Goal: Information Seeking & Learning: Compare options

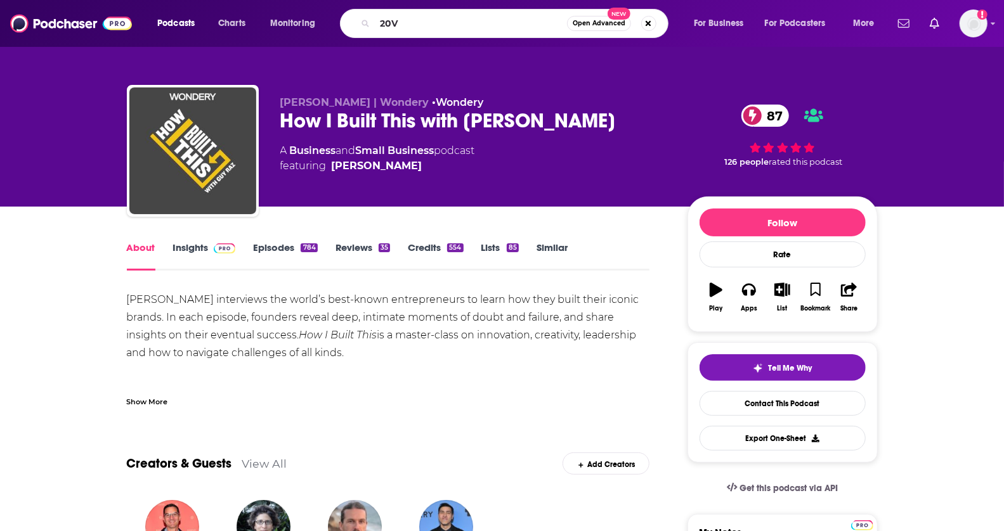
type input "20VC"
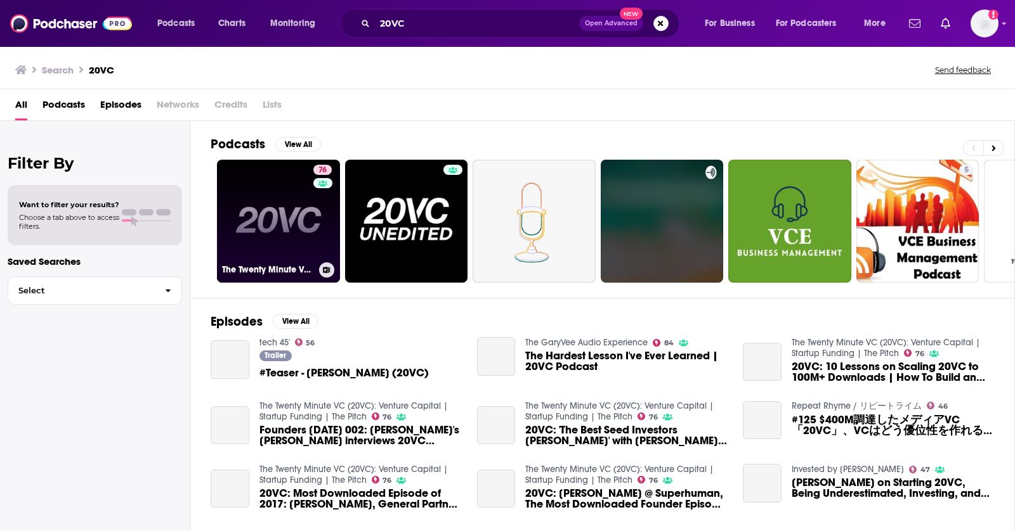
click at [268, 199] on link "76 The Twenty Minute VC (20VC): Venture Capital | Startup Funding | The Pitch" at bounding box center [278, 221] width 123 height 123
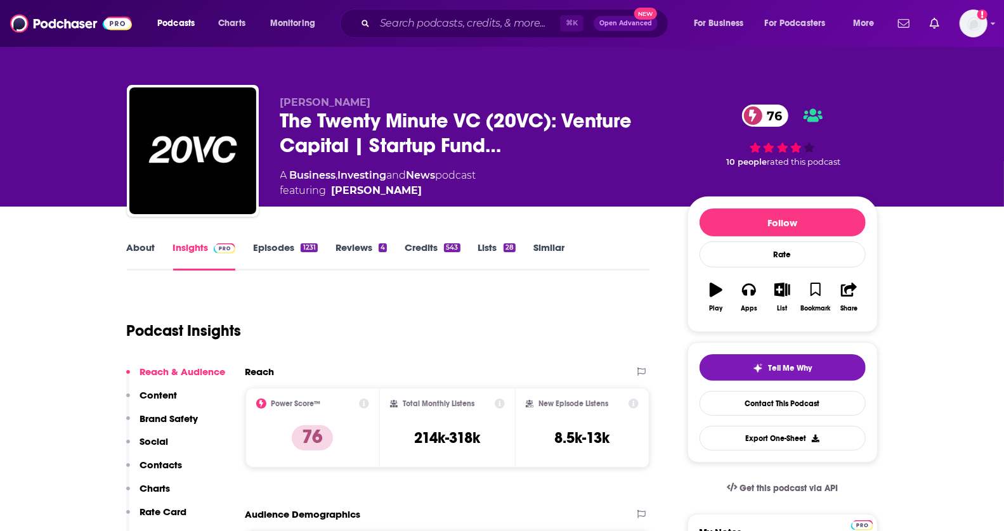
click at [554, 252] on link "Similar" at bounding box center [548, 256] width 31 height 29
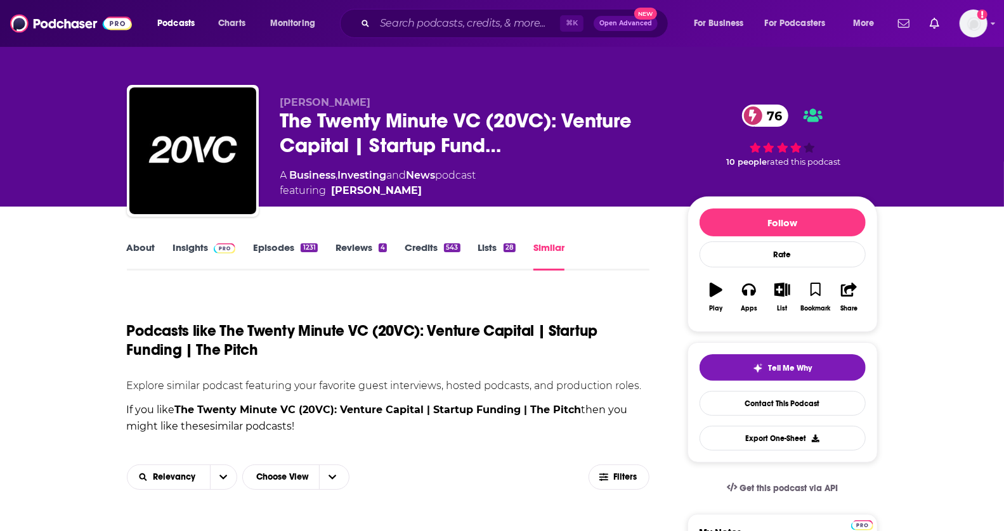
click at [139, 246] on link "About" at bounding box center [141, 256] width 29 height 29
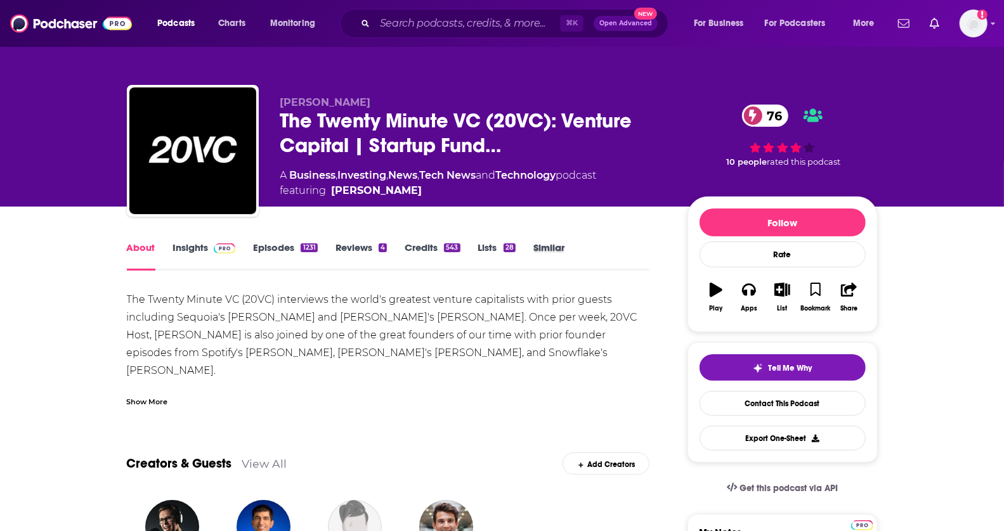
click at [571, 252] on div "Similar" at bounding box center [557, 256] width 49 height 29
drag, startPoint x: 550, startPoint y: 249, endPoint x: 641, endPoint y: 207, distance: 99.6
click at [550, 249] on link "Similar" at bounding box center [548, 256] width 31 height 29
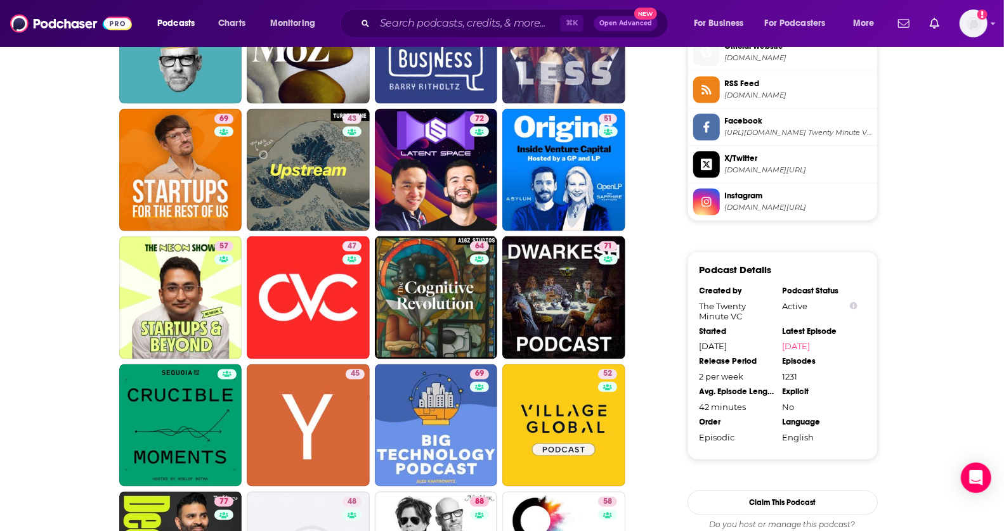
scroll to position [1194, 0]
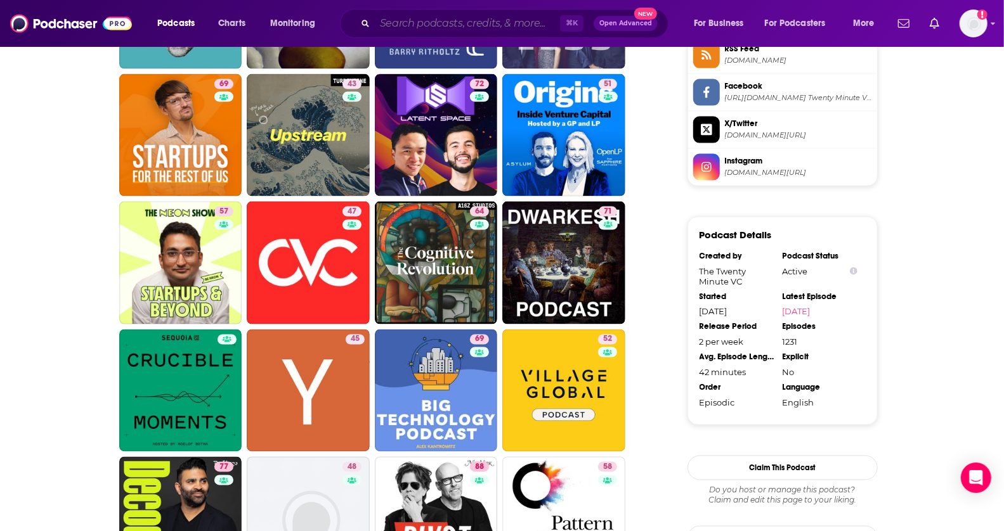
click at [455, 24] on input "Search podcasts, credits, & more..." at bounding box center [467, 23] width 185 height 20
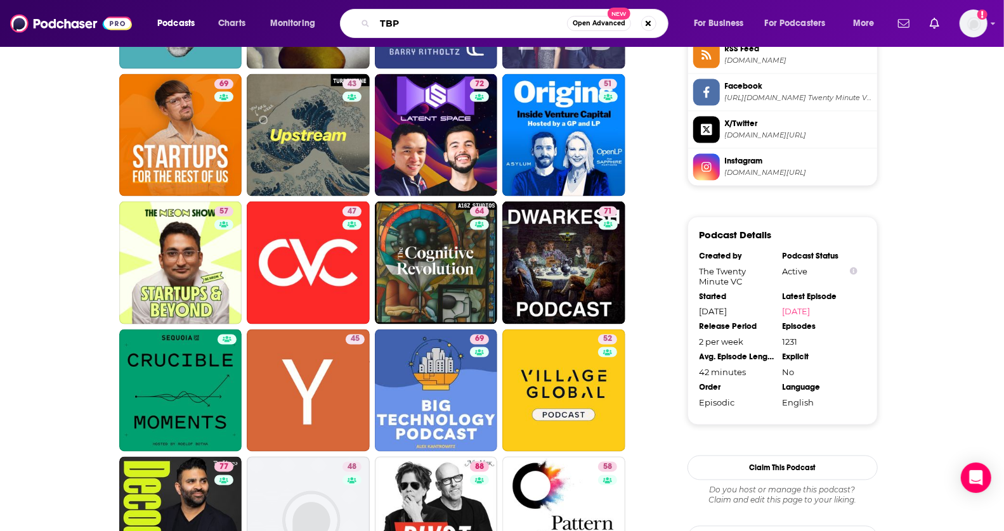
type input "TBPN"
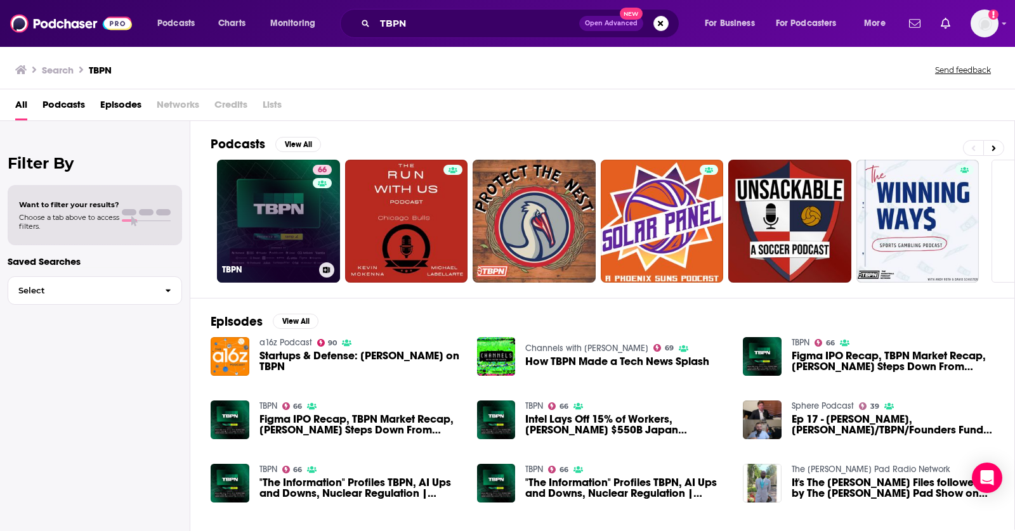
click at [276, 228] on link "66 TBPN" at bounding box center [278, 221] width 123 height 123
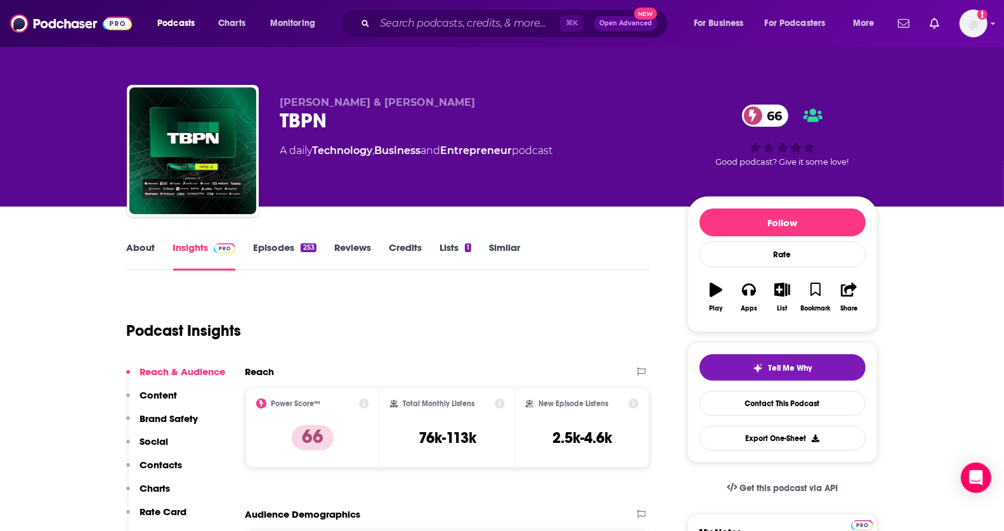
click at [511, 253] on link "Similar" at bounding box center [504, 256] width 31 height 29
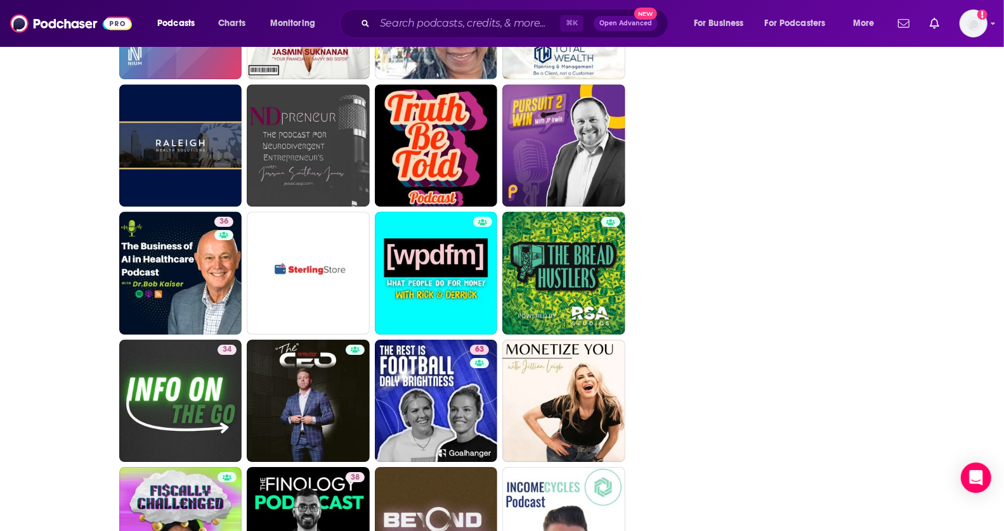
scroll to position [2433, 0]
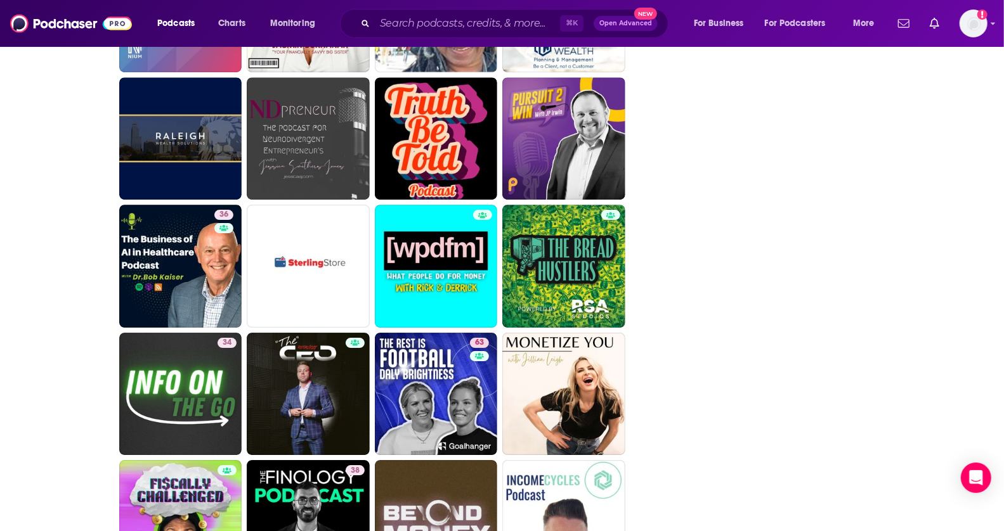
drag, startPoint x: 1014, startPoint y: 361, endPoint x: 1014, endPoint y: 422, distance: 60.9
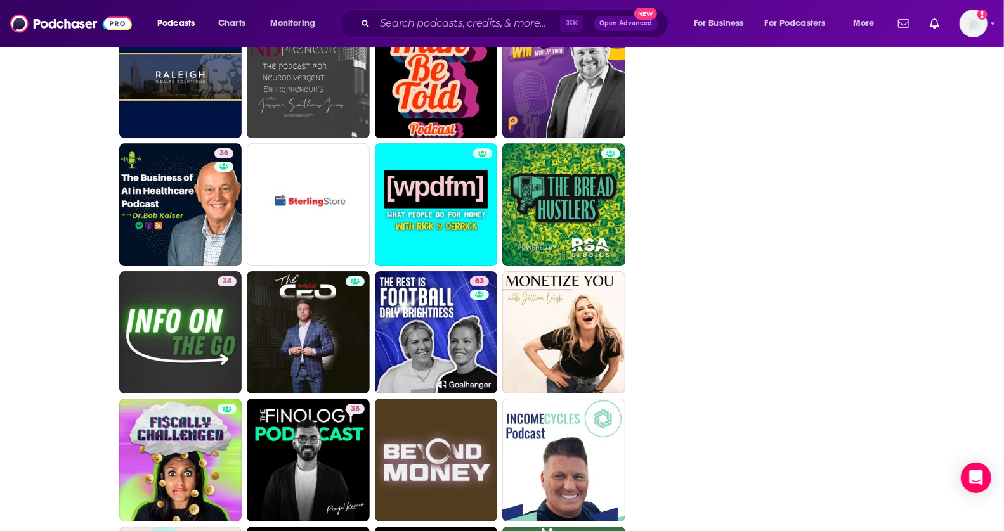
drag, startPoint x: 1014, startPoint y: 402, endPoint x: 1014, endPoint y: 417, distance: 15.2
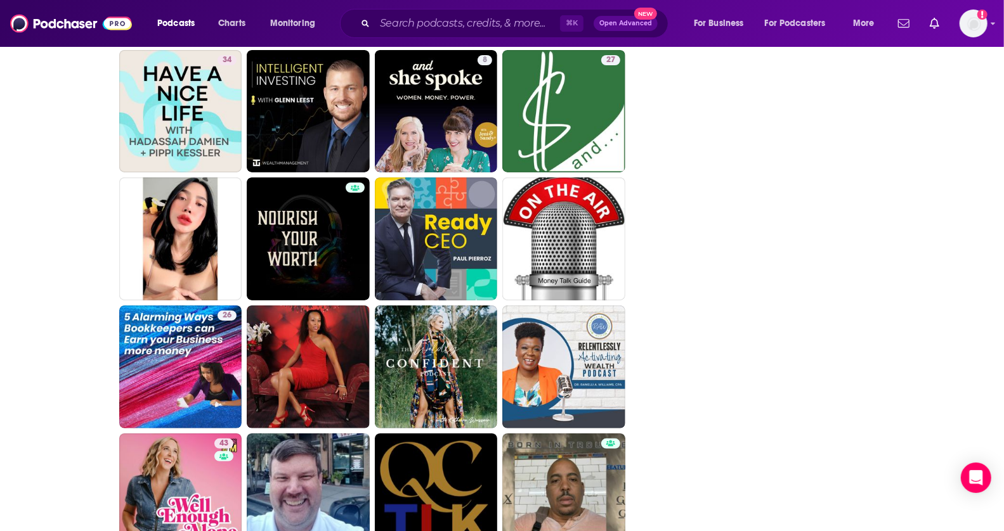
scroll to position [2986, 0]
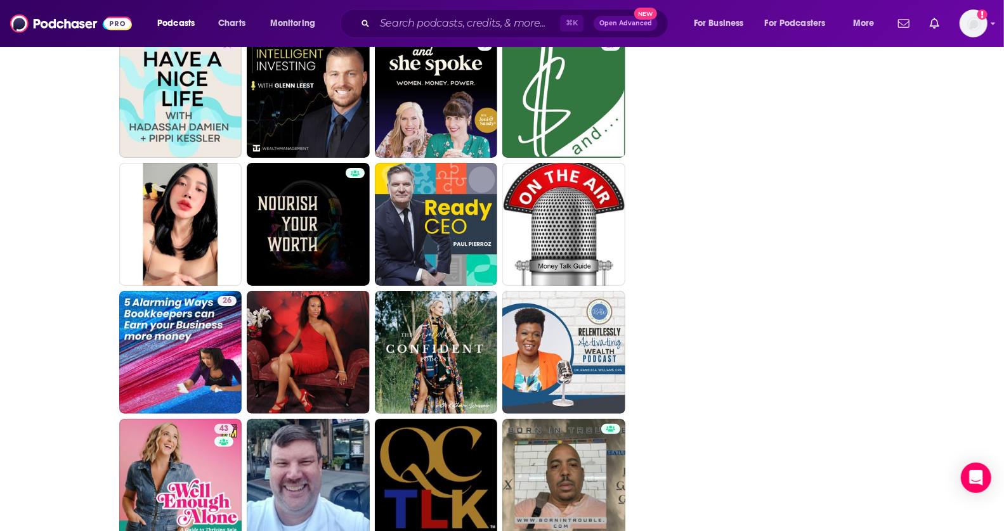
drag, startPoint x: 1014, startPoint y: 419, endPoint x: 1014, endPoint y: 505, distance: 86.2
click at [477, 26] on input "Search podcasts, credits, & more..." at bounding box center [467, 23] width 185 height 20
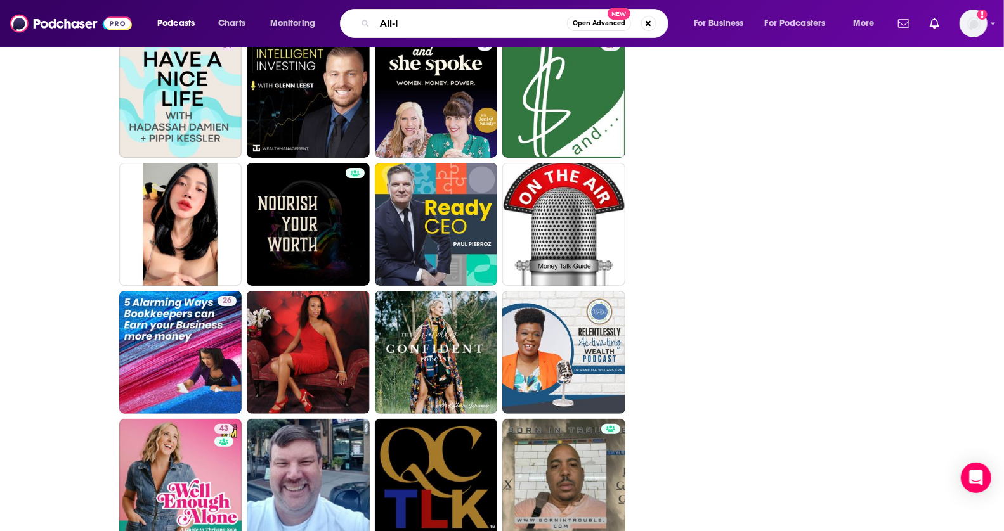
type input "All-In"
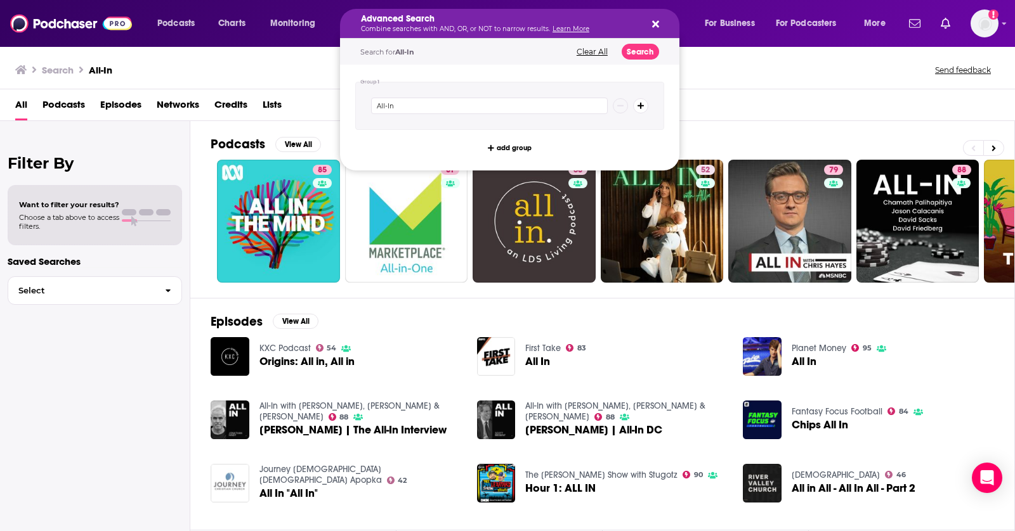
click at [655, 20] on icon "Search podcasts, credits, & more..." at bounding box center [655, 24] width 7 height 10
click at [654, 20] on icon "Search podcasts, credits, & more..." at bounding box center [655, 24] width 7 height 10
click at [439, 103] on input "All-In" at bounding box center [489, 106] width 237 height 16
type input "All-In Podcast"
click at [585, 48] on button "Clear All" at bounding box center [592, 52] width 39 height 9
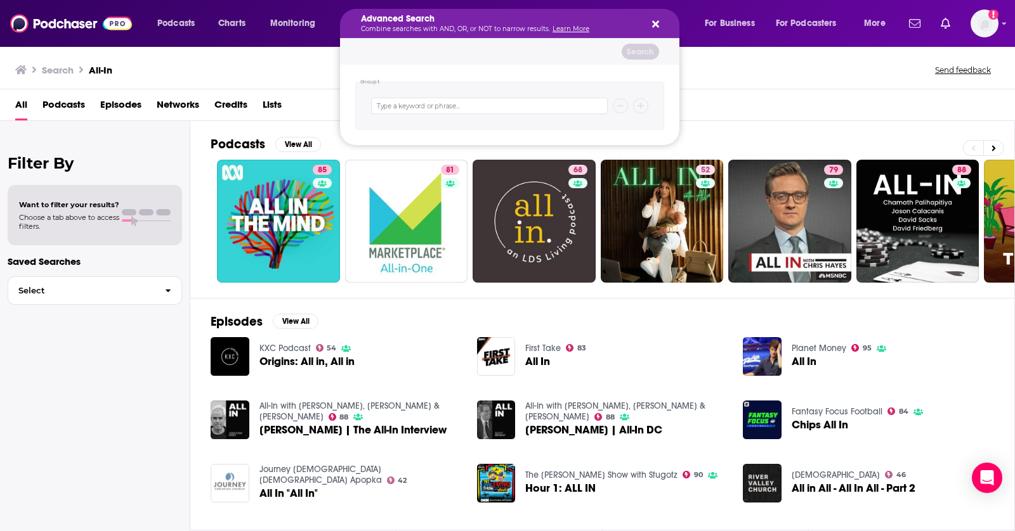
click at [661, 20] on div "Advanced Search Combine searches with AND, OR, or NOT to narrow results. Learn …" at bounding box center [509, 23] width 339 height 29
click at [653, 21] on icon "Search podcasts, credits, & more..." at bounding box center [655, 24] width 7 height 7
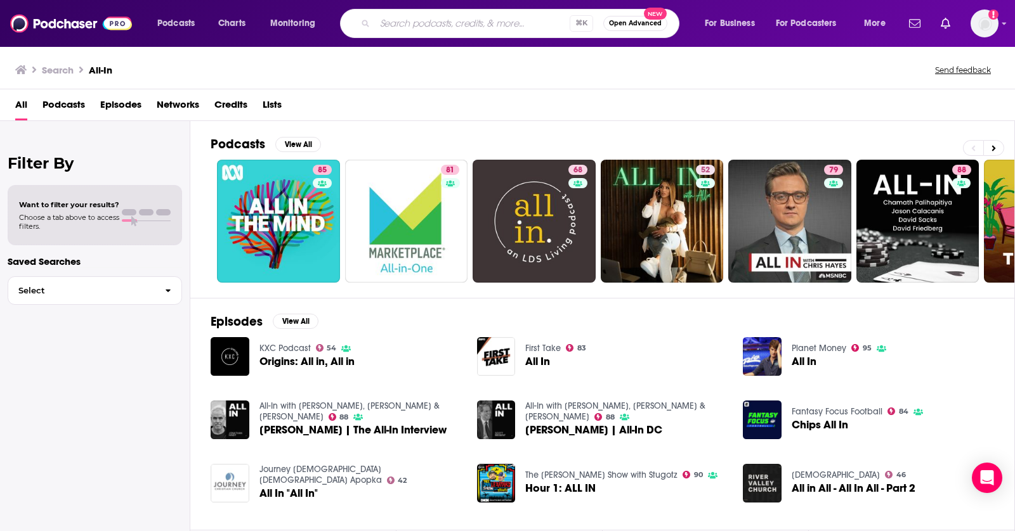
click at [580, 22] on span "⌘ K" at bounding box center [581, 23] width 23 height 16
drag, startPoint x: 574, startPoint y: 24, endPoint x: 496, endPoint y: 24, distance: 78.0
click at [572, 24] on span "⌘ K" at bounding box center [581, 23] width 23 height 16
click at [496, 24] on input "Search podcasts, credits, & more..." at bounding box center [472, 23] width 195 height 20
type input "Al"
